Goal: Information Seeking & Learning: Learn about a topic

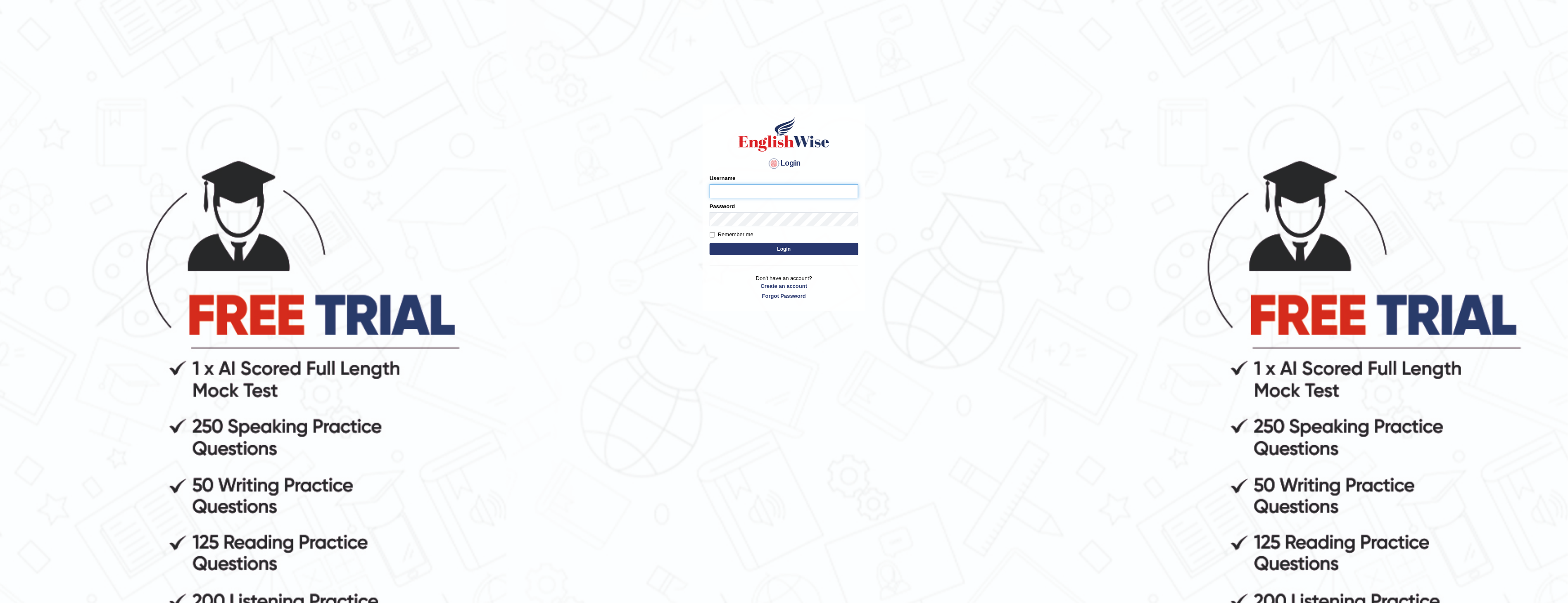
type input "jamesnjoku"
click at [715, 235] on input "Remember me" at bounding box center [712, 235] width 6 height 6
checkbox input "true"
click at [774, 250] on button "Login" at bounding box center [784, 249] width 149 height 12
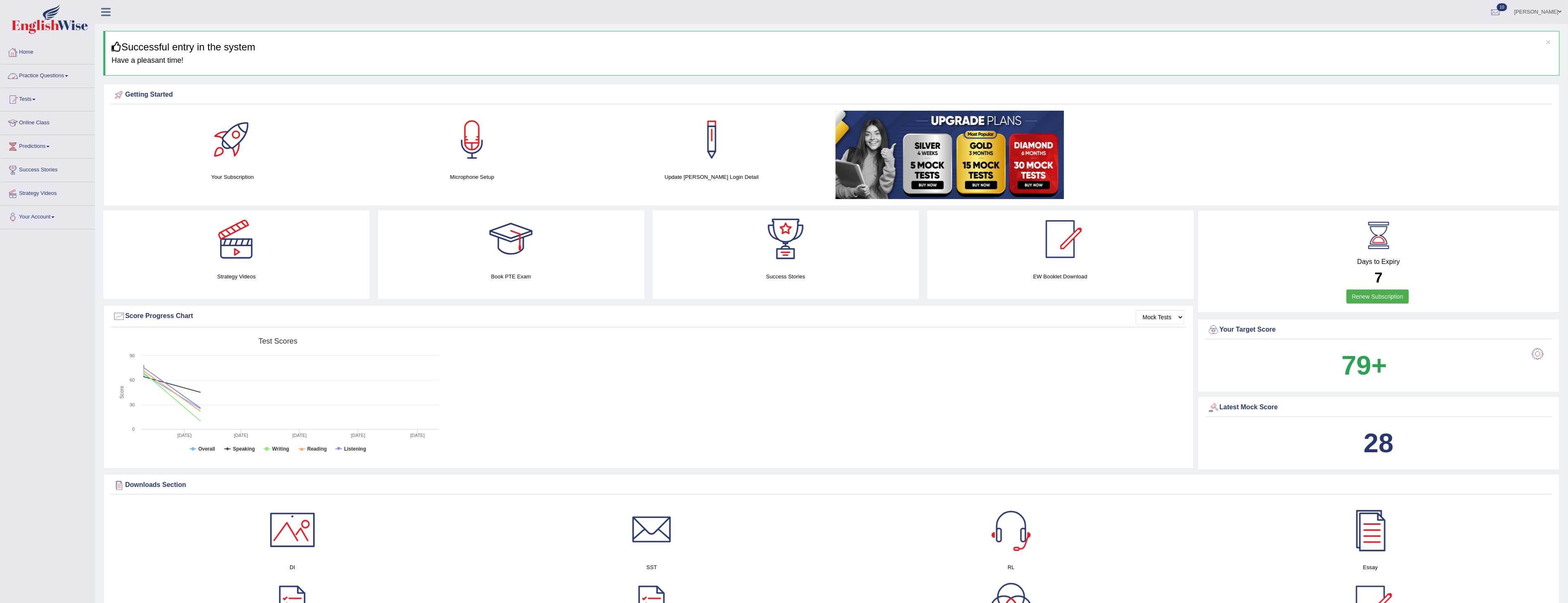
click at [56, 76] on link "Practice Questions" at bounding box center [48, 75] width 94 height 21
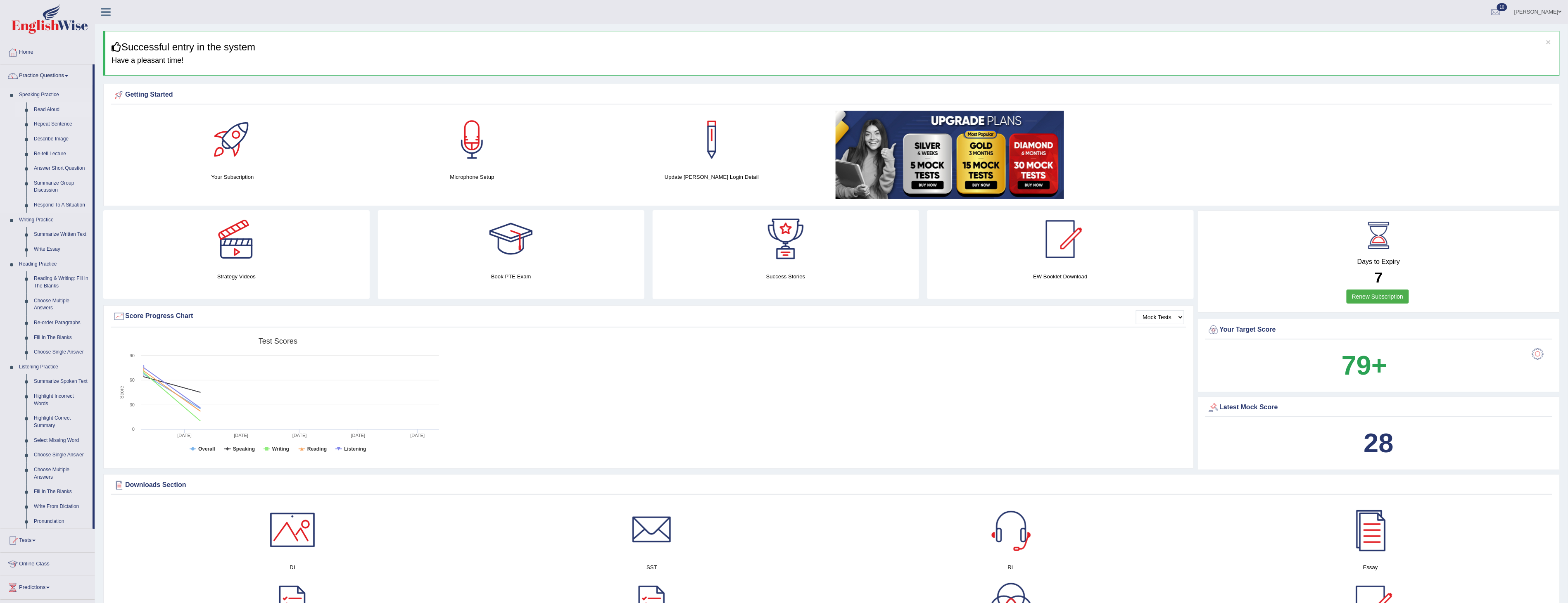
click at [42, 108] on link "Read Aloud" at bounding box center [61, 110] width 62 height 15
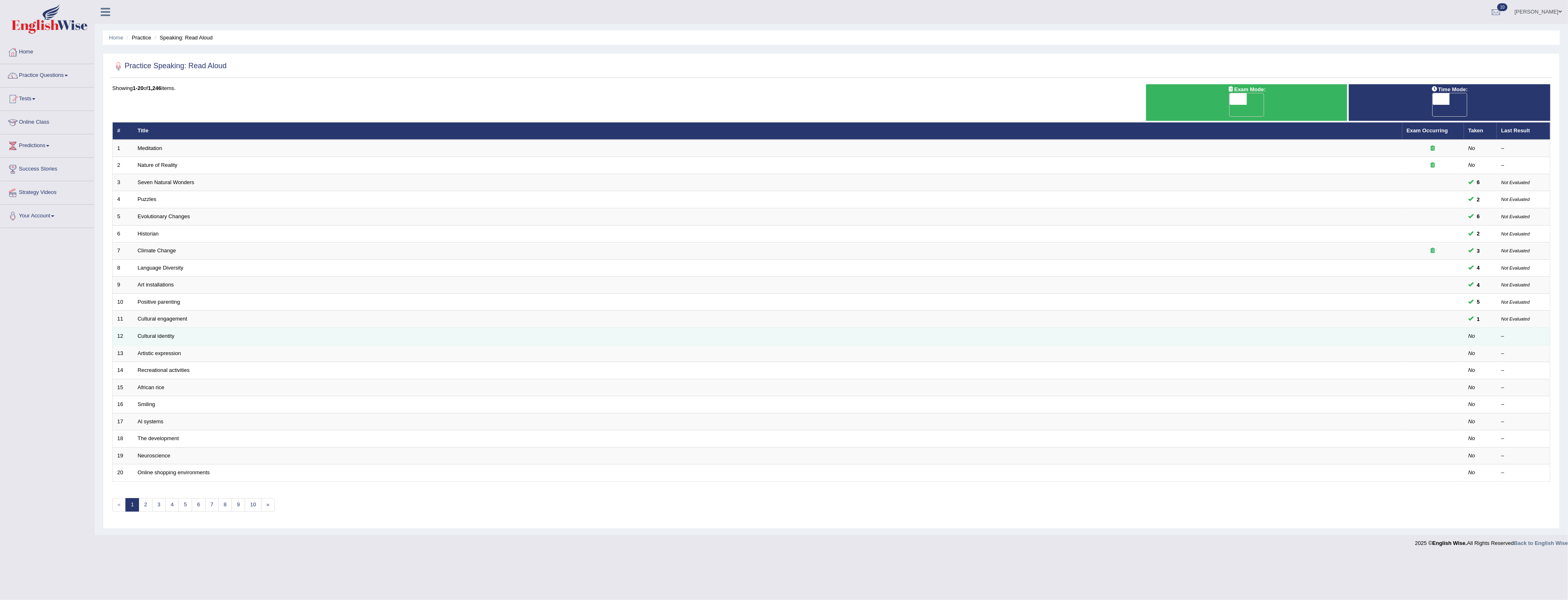
click at [791, 327] on td "Cultural identity" at bounding box center [768, 336] width 1269 height 17
click at [154, 333] on link "Cultural identity" at bounding box center [156, 336] width 37 height 6
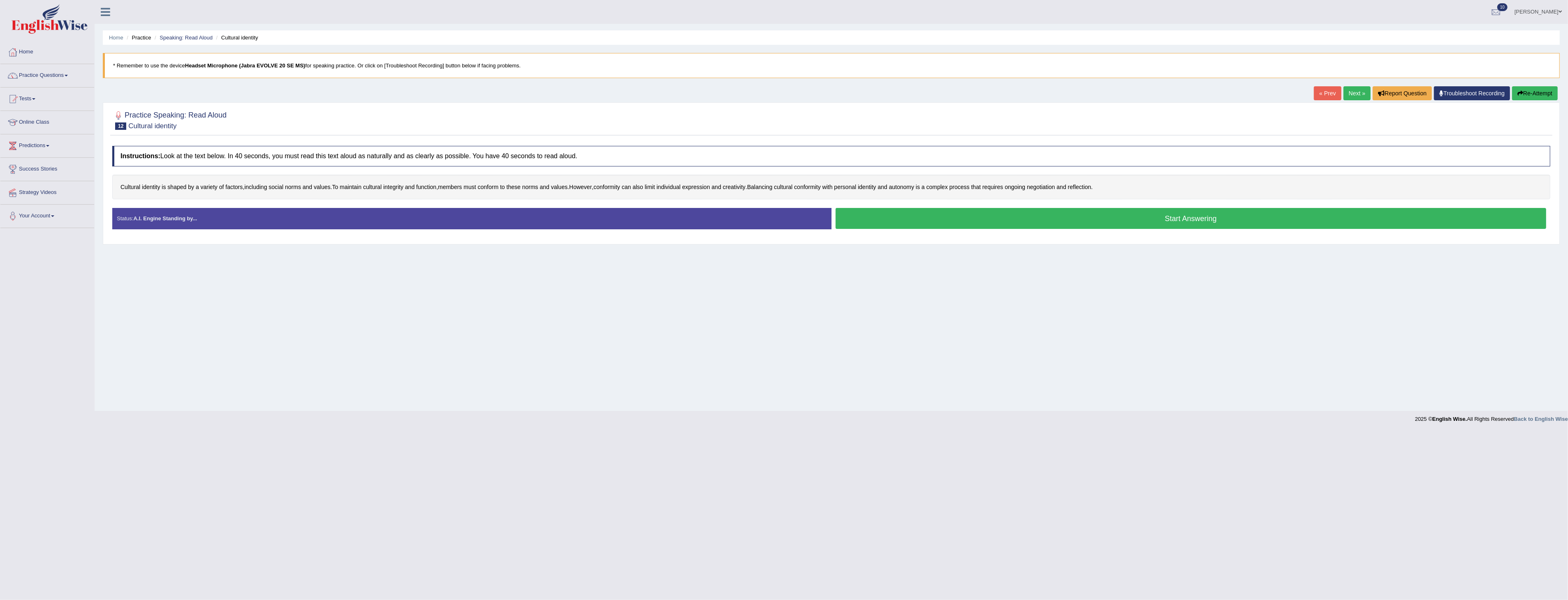
click at [1178, 218] on button "Start Answering" at bounding box center [1191, 218] width 711 height 21
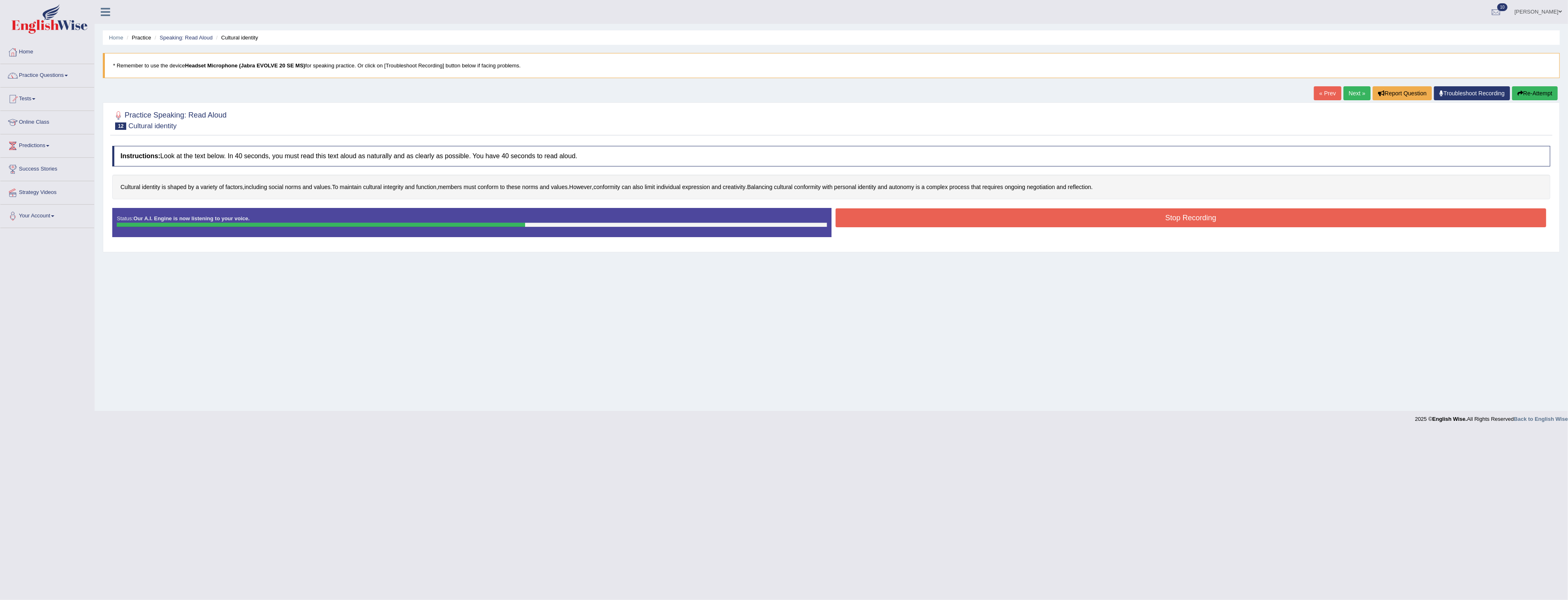
click at [1167, 218] on button "Stop Recording" at bounding box center [1191, 218] width 711 height 19
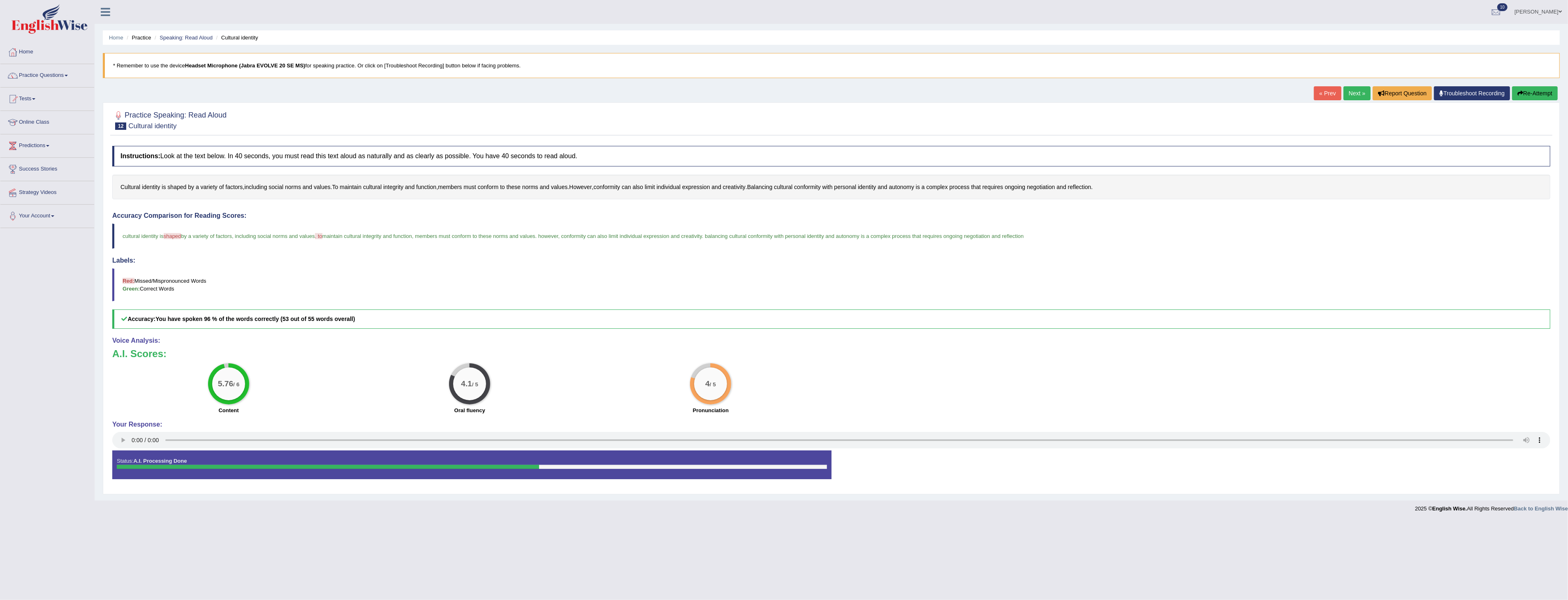
click at [1528, 93] on button "Re-Attempt" at bounding box center [1535, 93] width 46 height 14
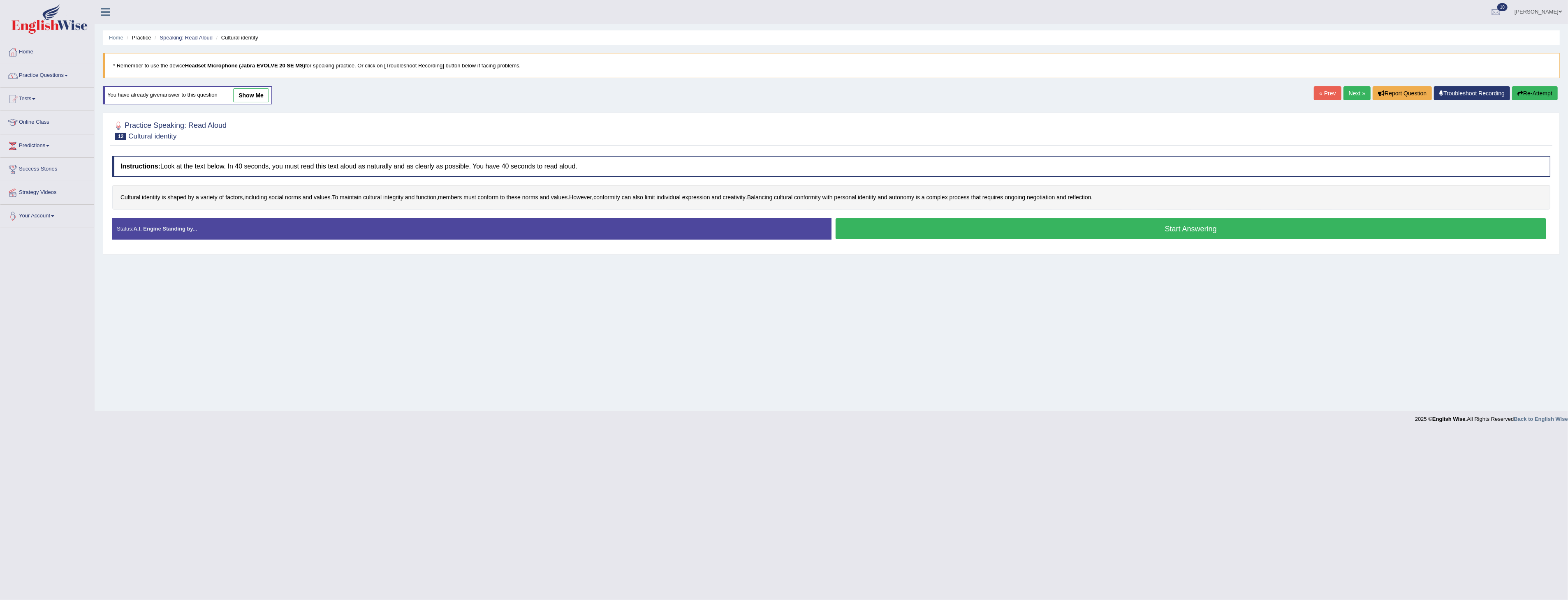
click at [1161, 229] on button "Start Answering" at bounding box center [1191, 229] width 711 height 21
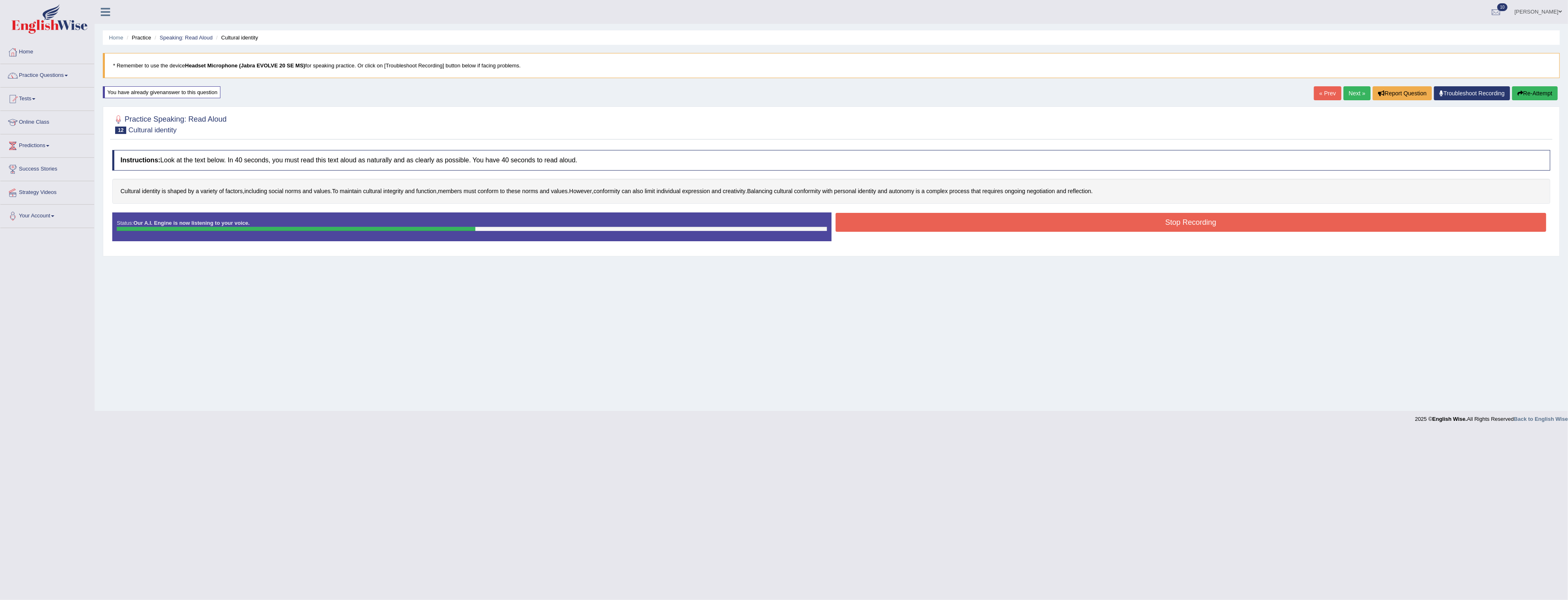
click at [1010, 219] on button "Stop Recording" at bounding box center [1191, 222] width 711 height 19
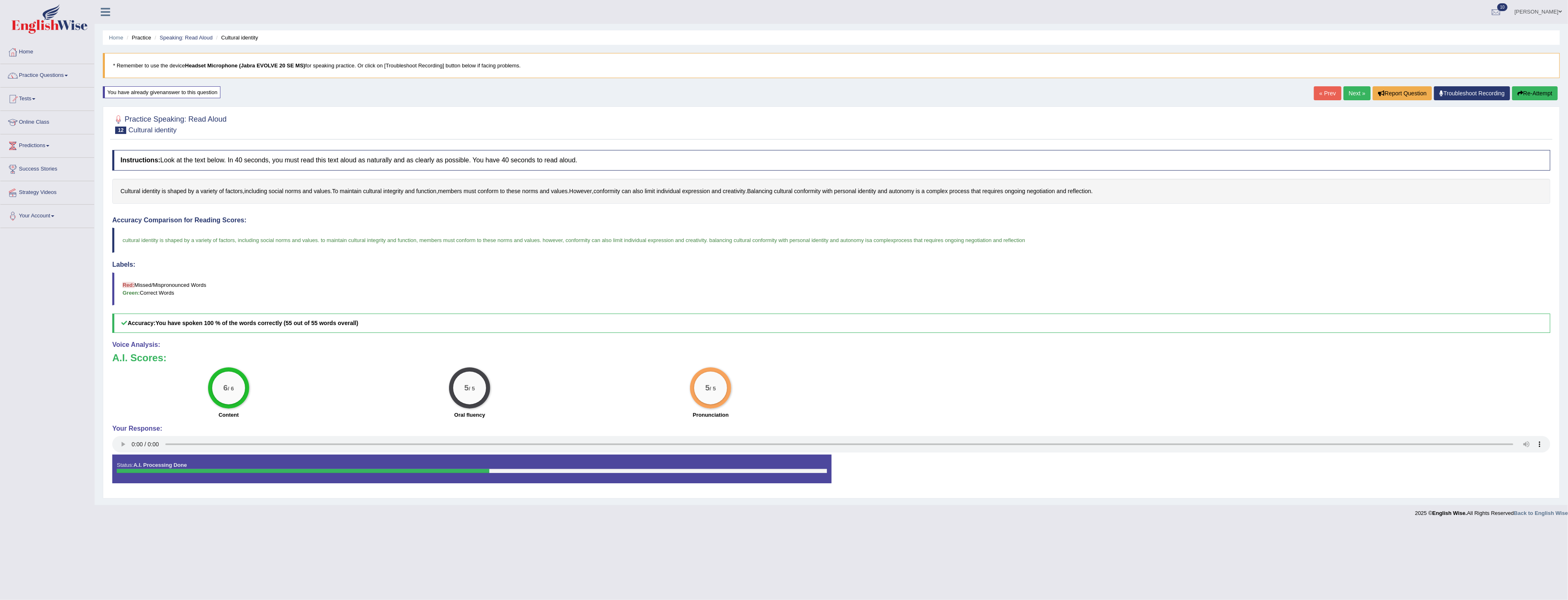
click at [1349, 93] on link "Next »" at bounding box center [1357, 93] width 27 height 14
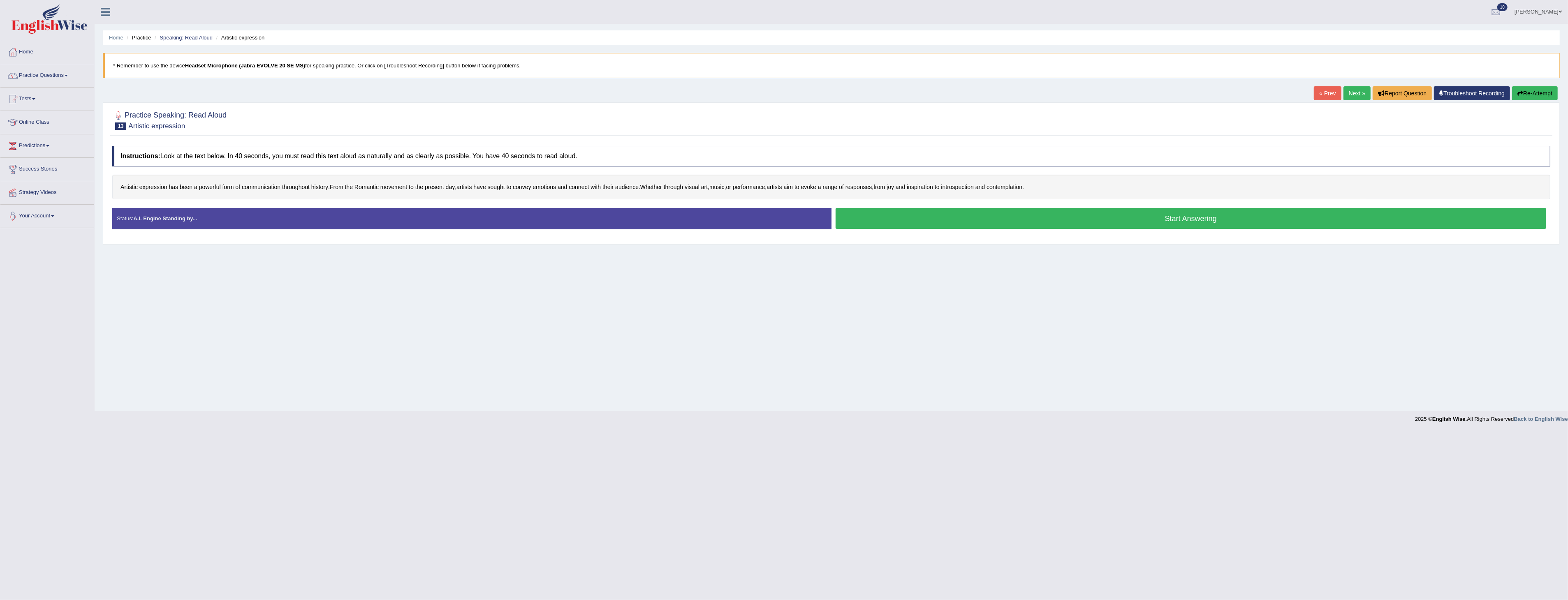
click at [1152, 223] on button "Start Answering" at bounding box center [1191, 218] width 711 height 21
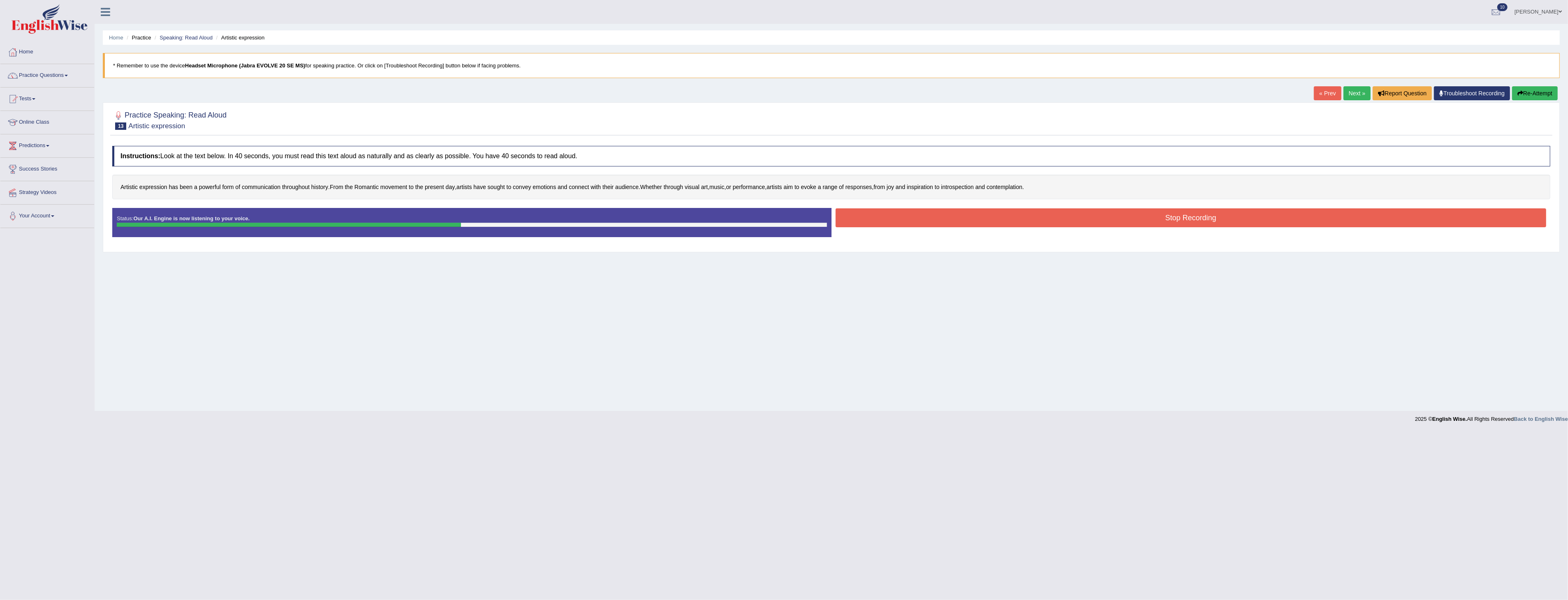
click at [1029, 216] on button "Stop Recording" at bounding box center [1191, 218] width 711 height 19
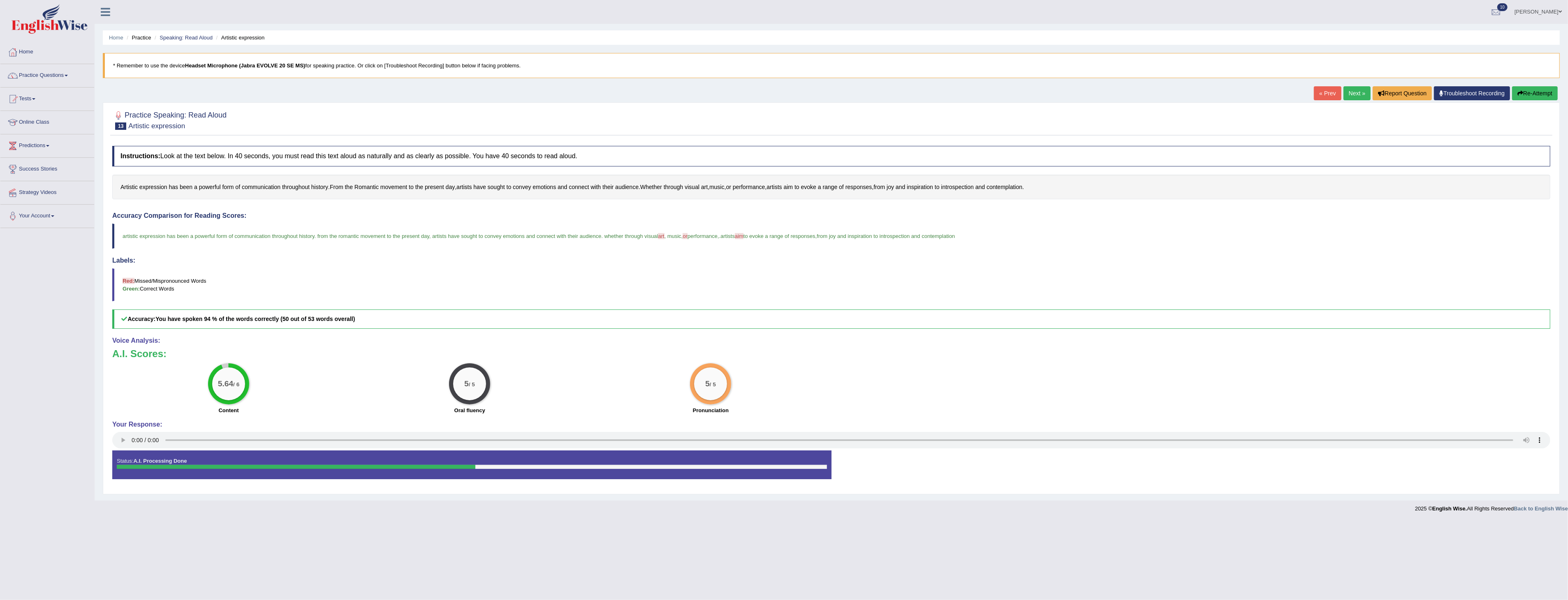
click at [1352, 94] on link "Next »" at bounding box center [1357, 93] width 27 height 14
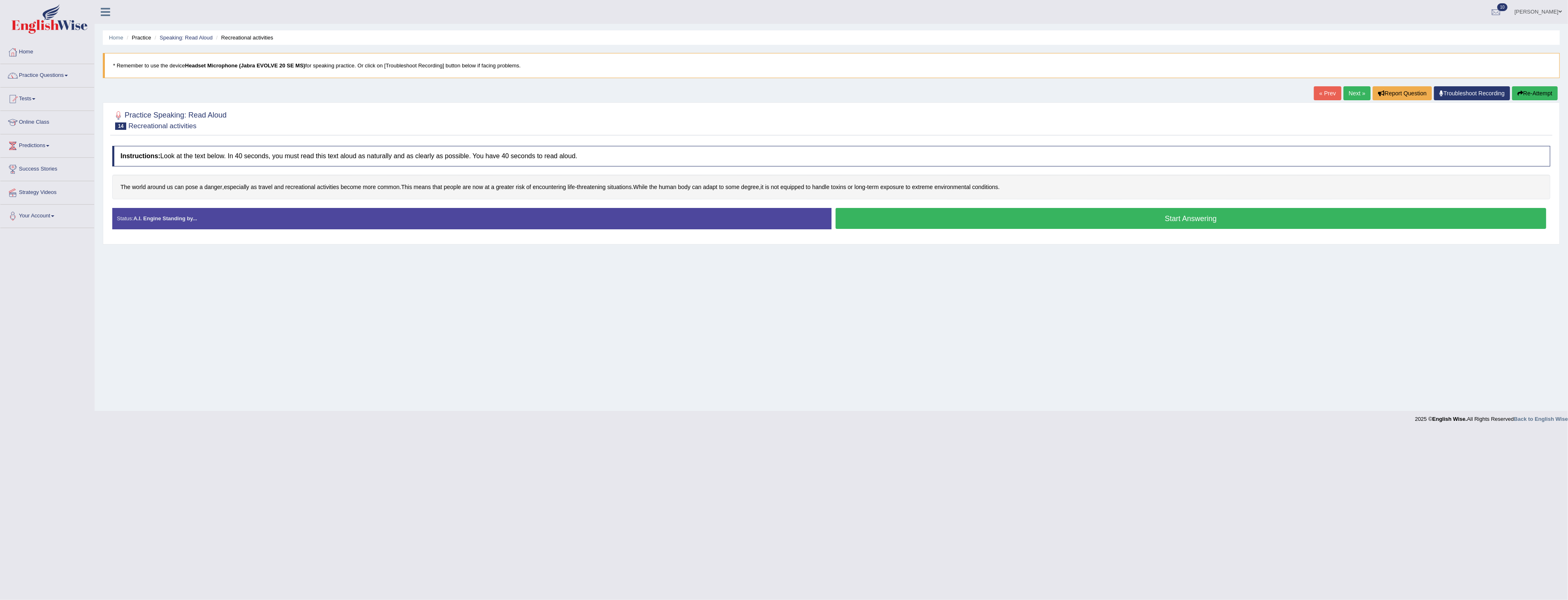
click at [1154, 220] on button "Start Answering" at bounding box center [1191, 218] width 711 height 21
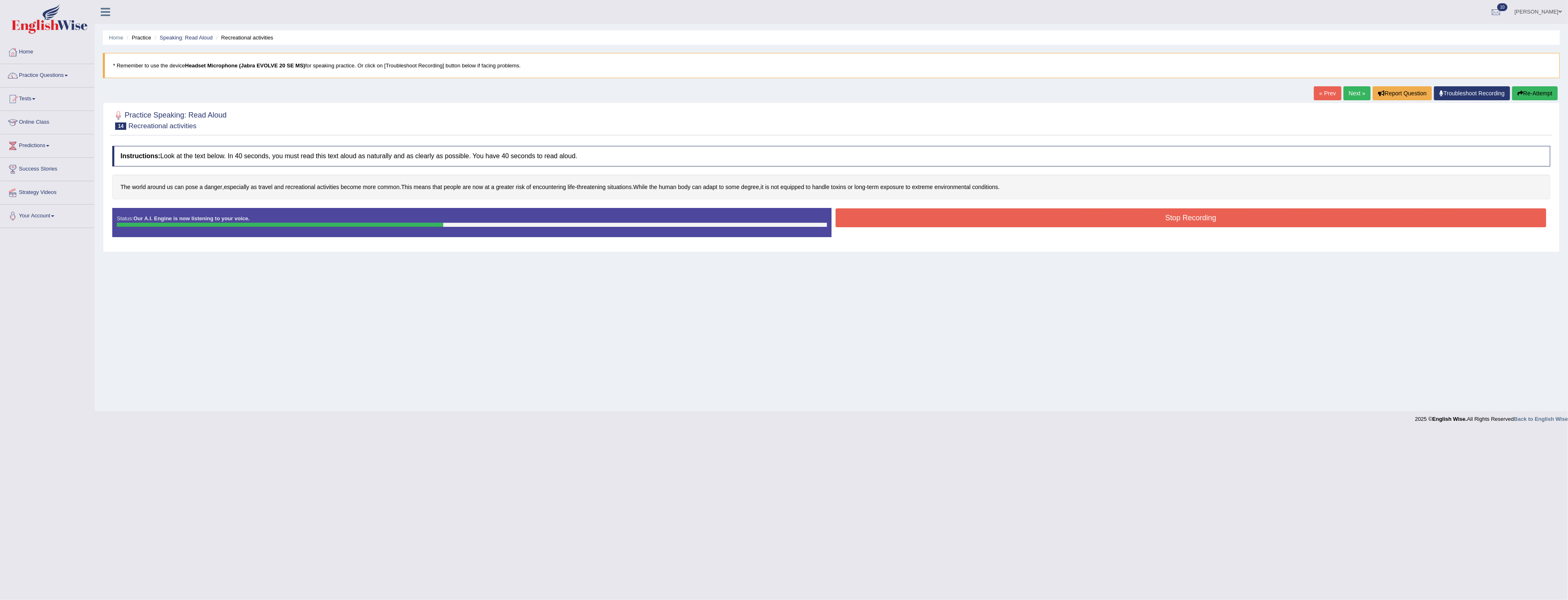
click at [1079, 220] on button "Stop Recording" at bounding box center [1191, 218] width 711 height 19
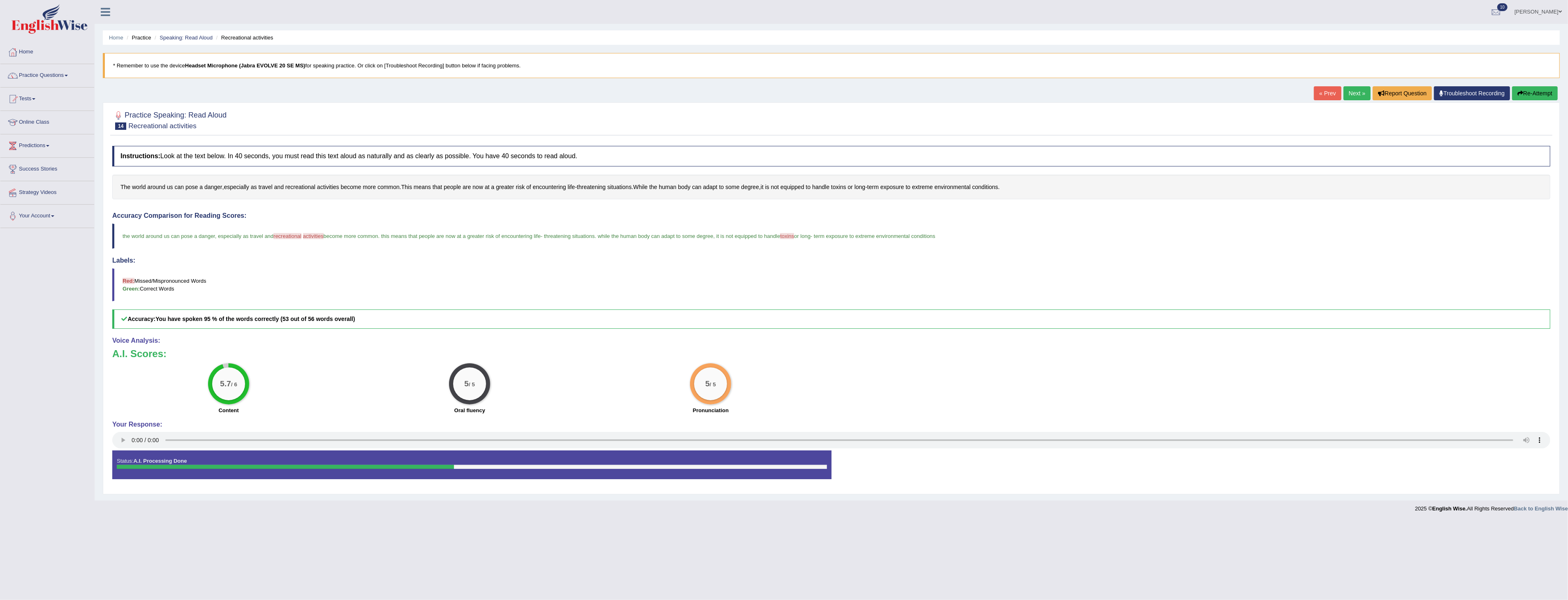
click at [1355, 92] on link "Next »" at bounding box center [1357, 93] width 27 height 14
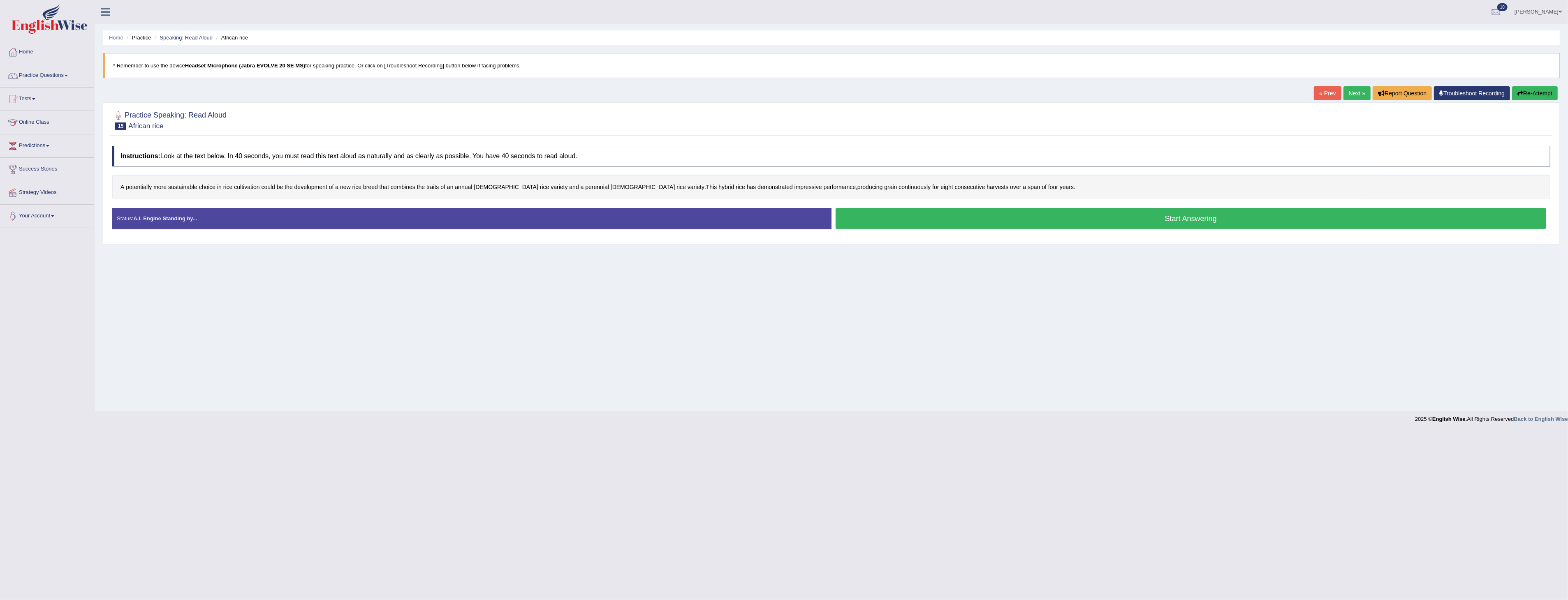
click at [1194, 220] on button "Start Answering" at bounding box center [1191, 218] width 711 height 21
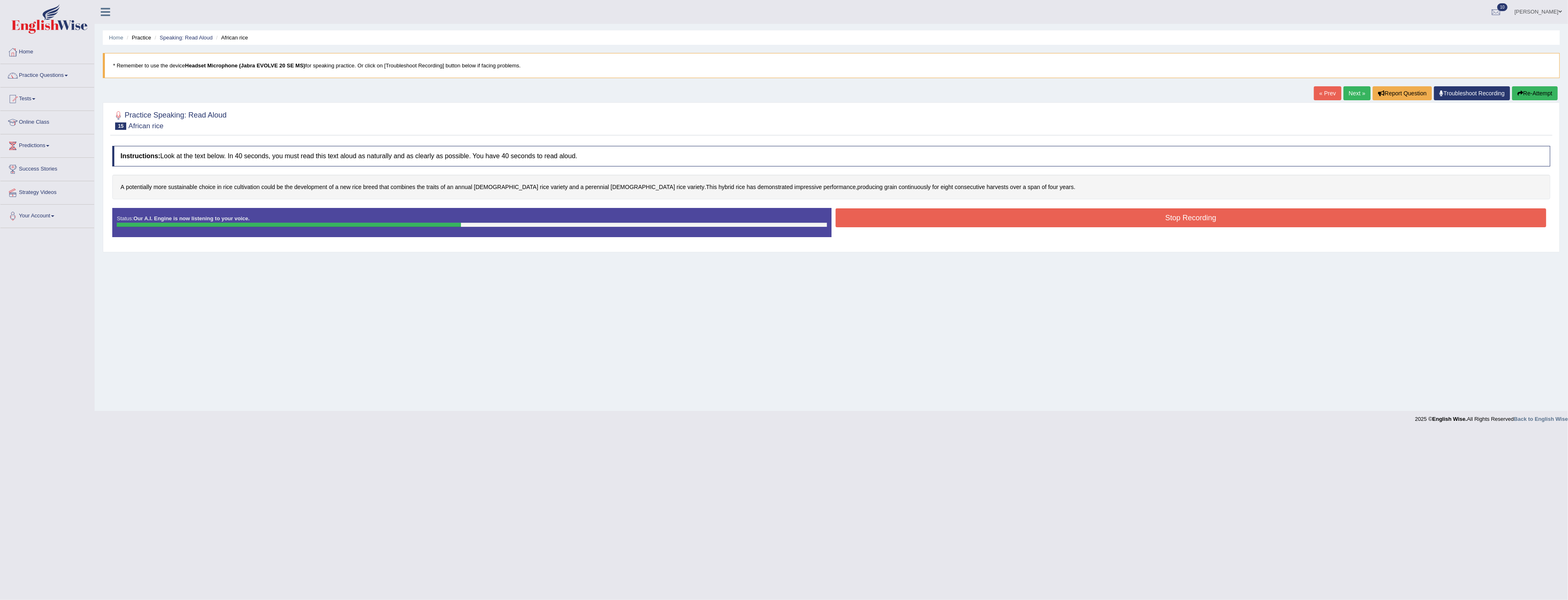
click at [1041, 218] on button "Stop Recording" at bounding box center [1191, 218] width 711 height 19
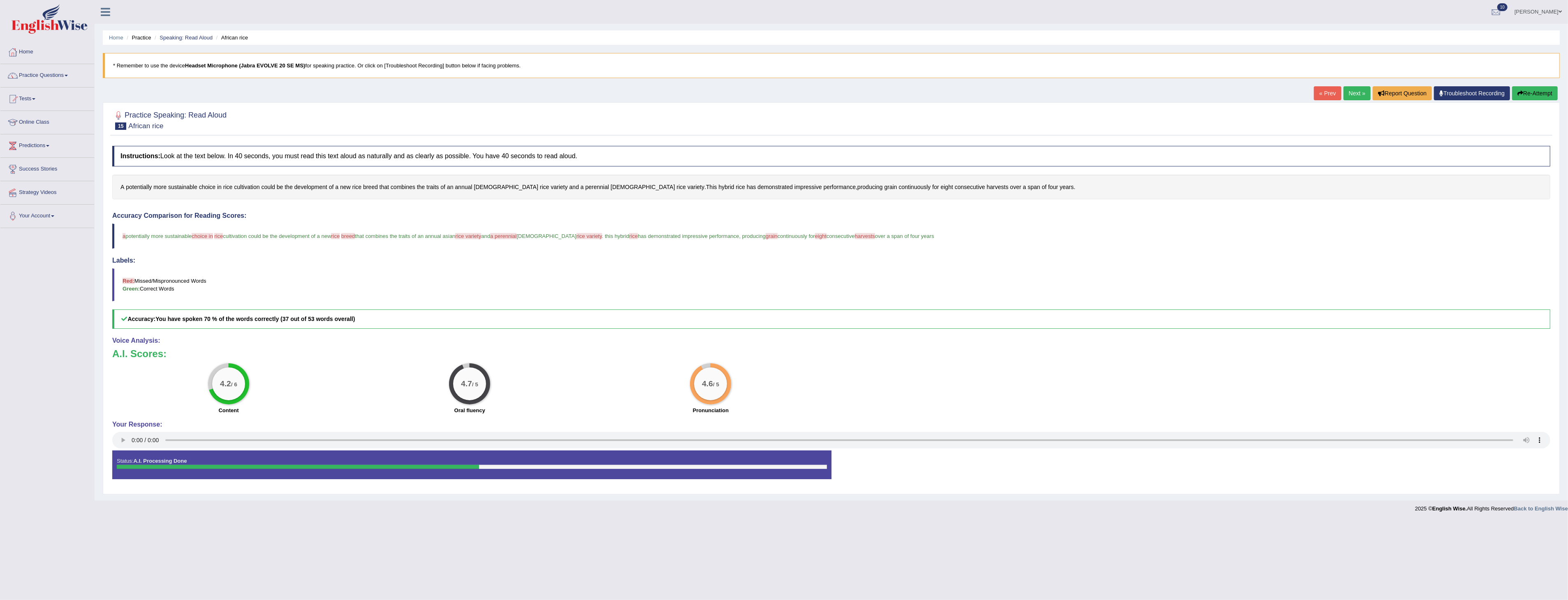
click at [1533, 92] on button "Re-Attempt" at bounding box center [1535, 93] width 46 height 14
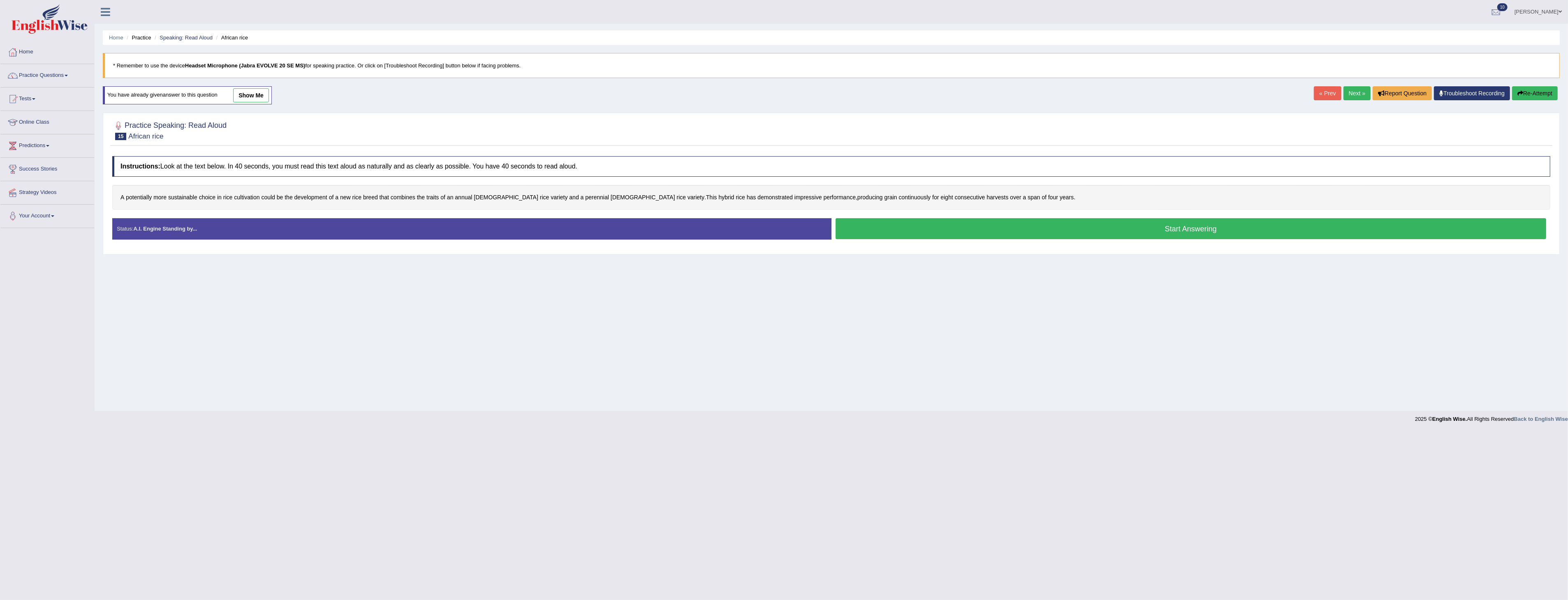
click at [1173, 229] on button "Start Answering" at bounding box center [1191, 229] width 711 height 21
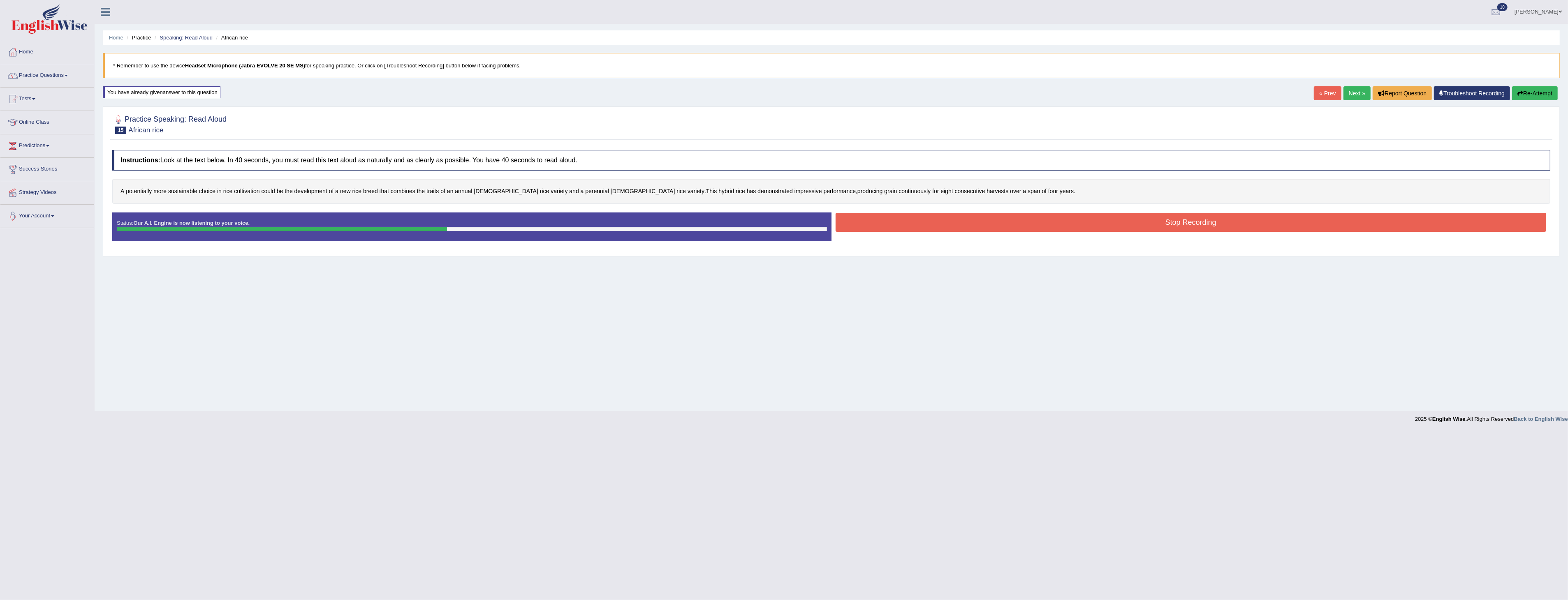
click at [1111, 224] on button "Stop Recording" at bounding box center [1191, 222] width 711 height 19
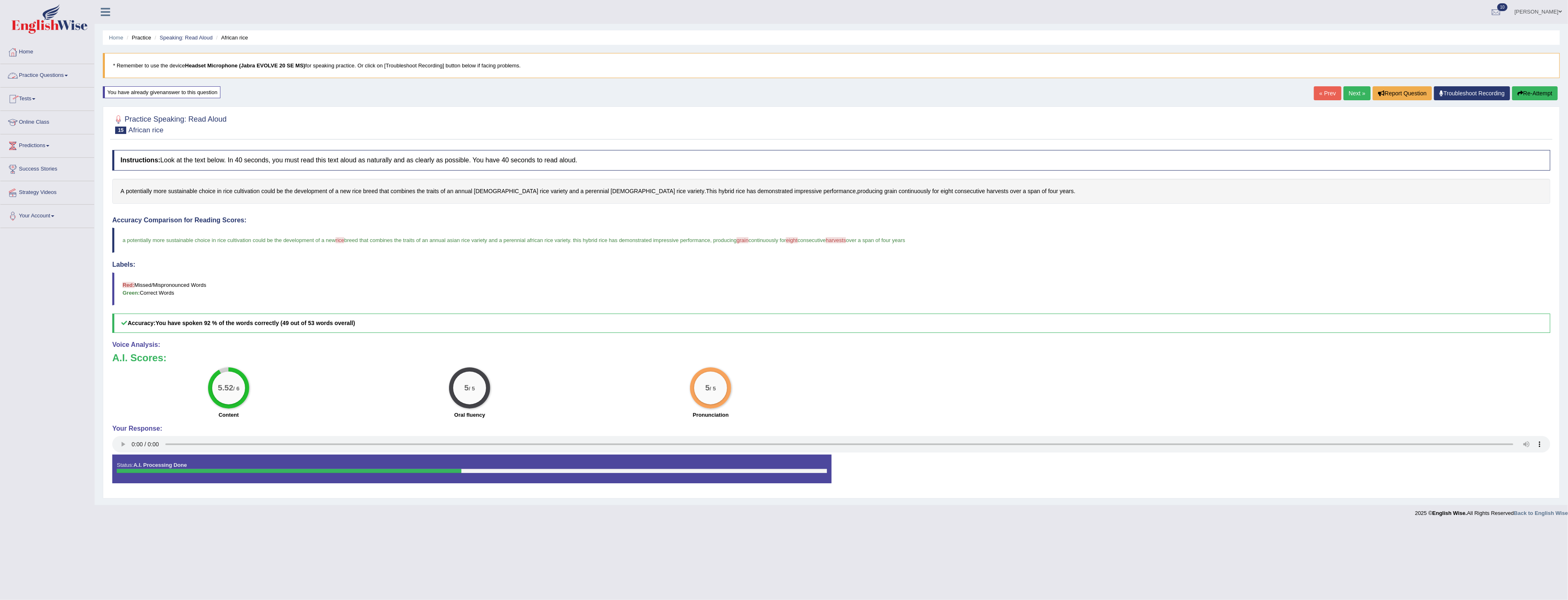
click at [48, 73] on link "Practice Questions" at bounding box center [47, 74] width 94 height 21
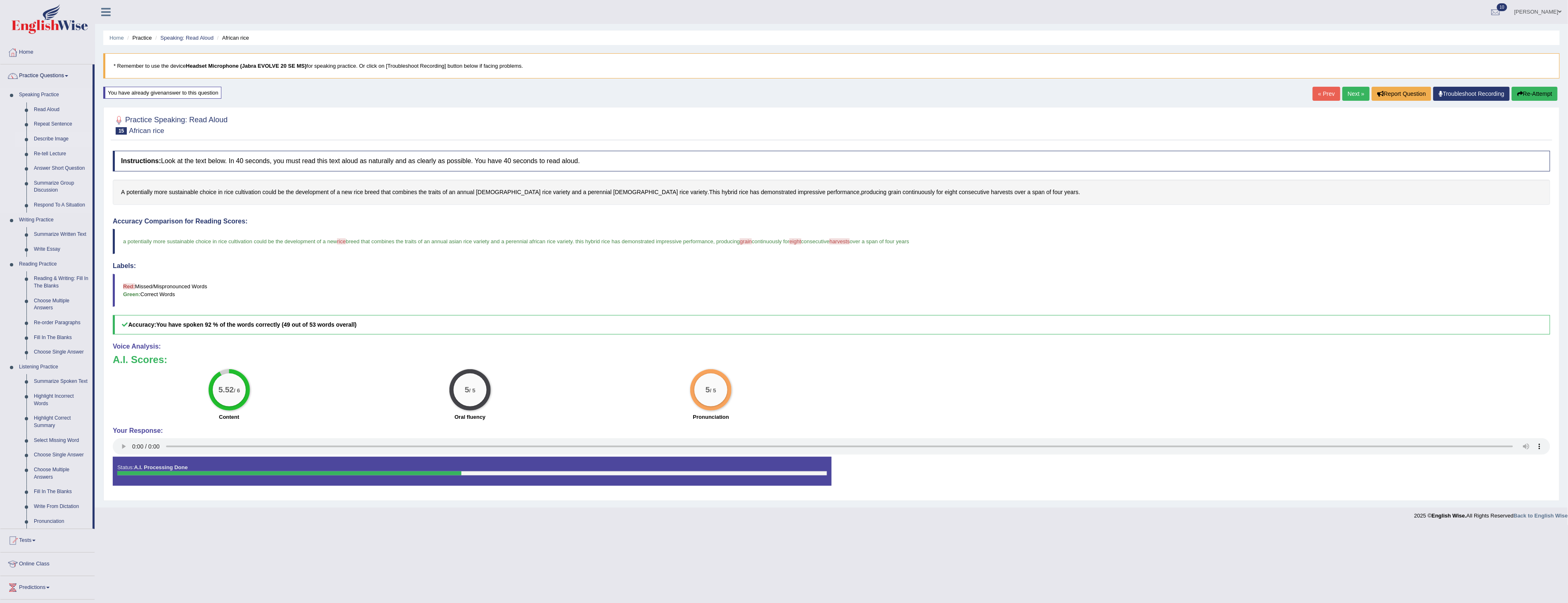
click at [48, 136] on link "Describe Image" at bounding box center [61, 139] width 62 height 15
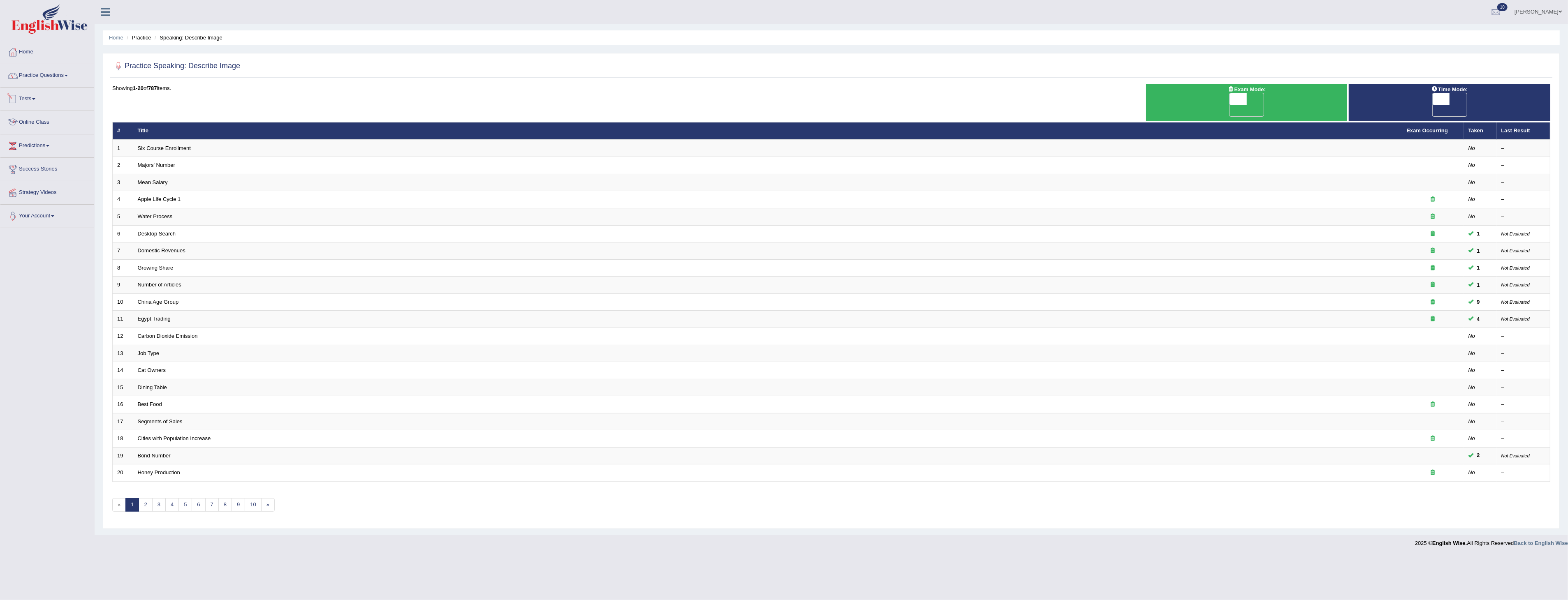
click at [29, 97] on link "Tests" at bounding box center [47, 98] width 94 height 21
click at [49, 114] on link "Take Practice Sectional Test" at bounding box center [54, 118] width 77 height 15
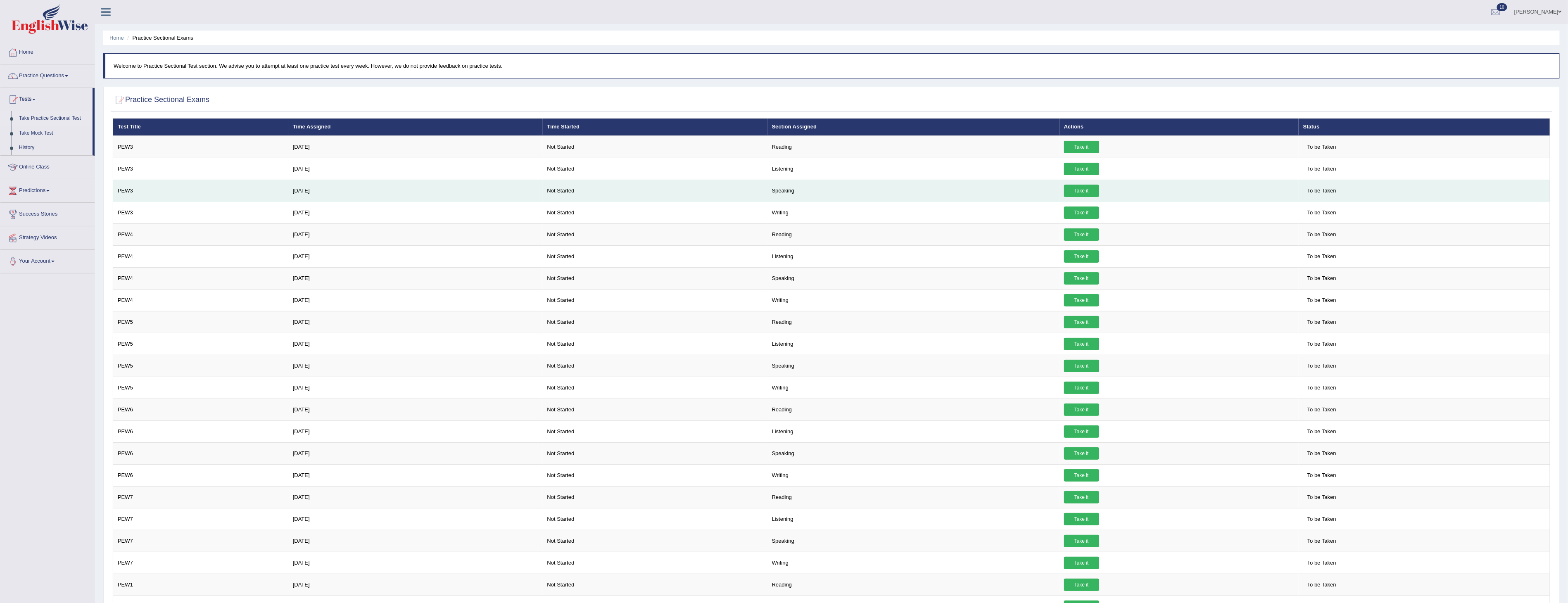
click at [1074, 191] on link "Take it" at bounding box center [1081, 191] width 35 height 12
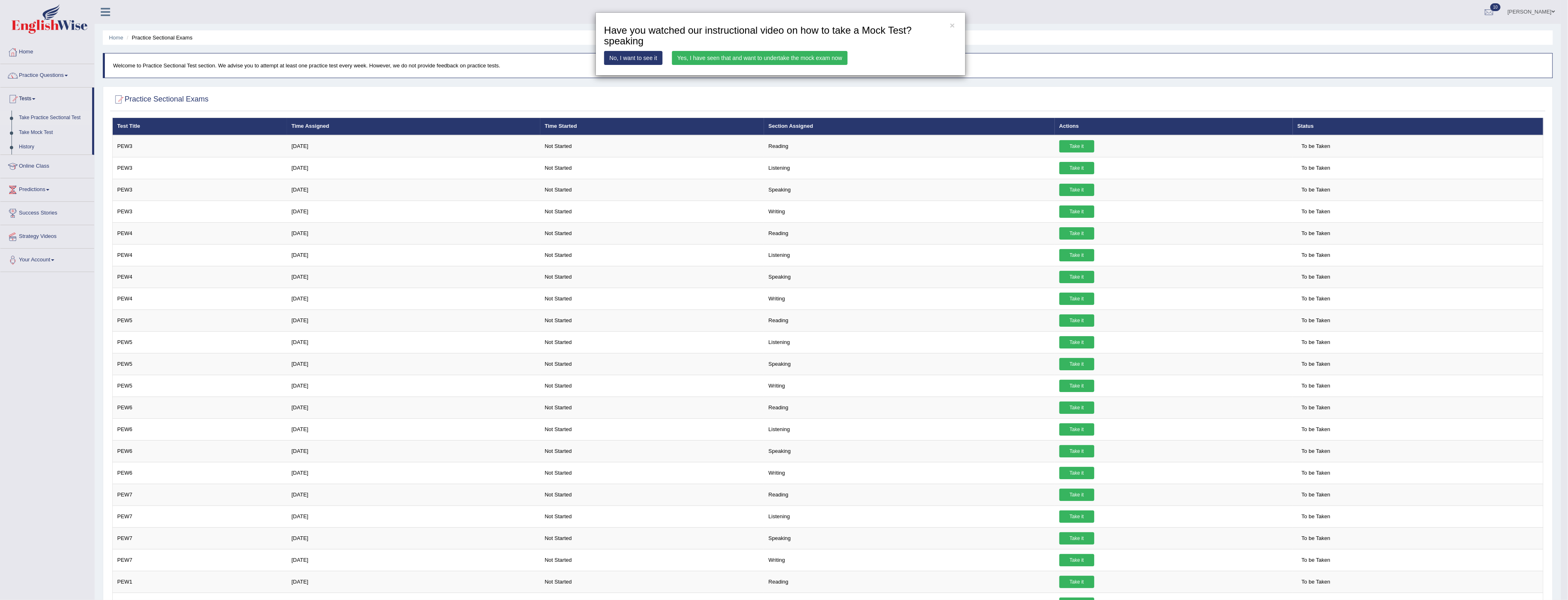
click at [754, 60] on link "Yes, I have seen that and want to undertake the mock exam now" at bounding box center [760, 58] width 175 height 14
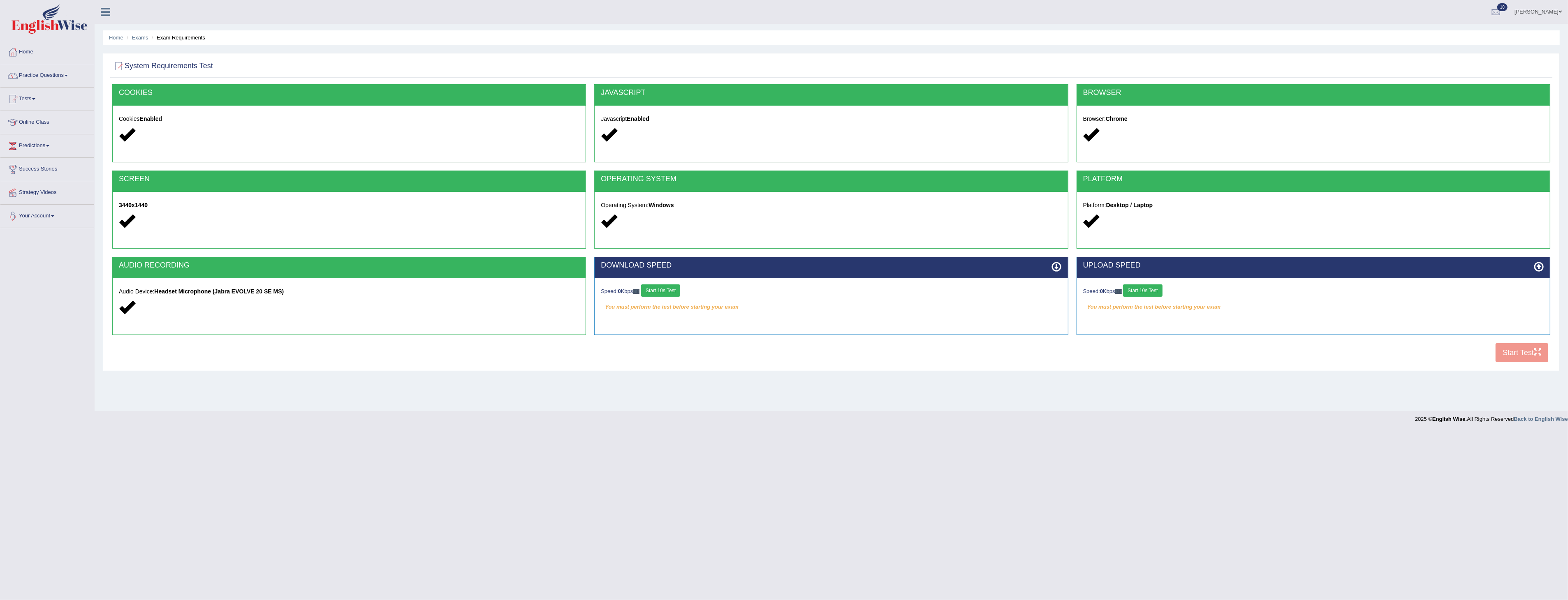
click at [666, 288] on button "Start 10s Test" at bounding box center [660, 291] width 39 height 12
click at [1148, 291] on button "Start 10s Test" at bounding box center [1143, 291] width 39 height 12
click at [1518, 352] on button "Start Test" at bounding box center [1522, 352] width 52 height 19
